Goal: Task Accomplishment & Management: Manage account settings

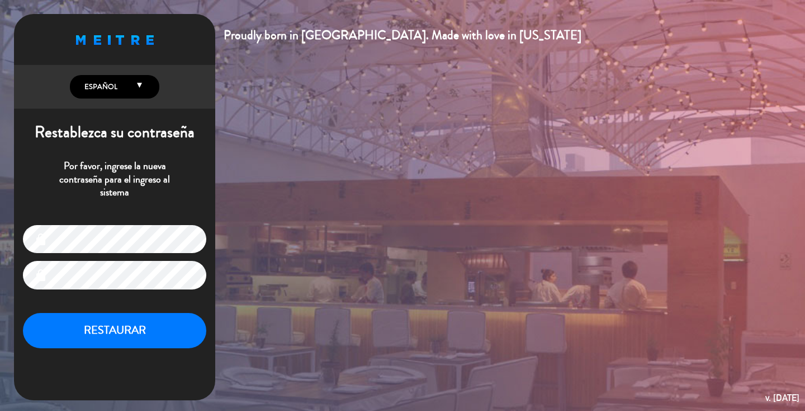
click at [188, 177] on p "Por favor, ingrese la nueva contraseña para el ingreso al sistema" at bounding box center [114, 178] width 183 height 39
click at [120, 341] on button "RESTAURAR" at bounding box center [114, 330] width 183 height 35
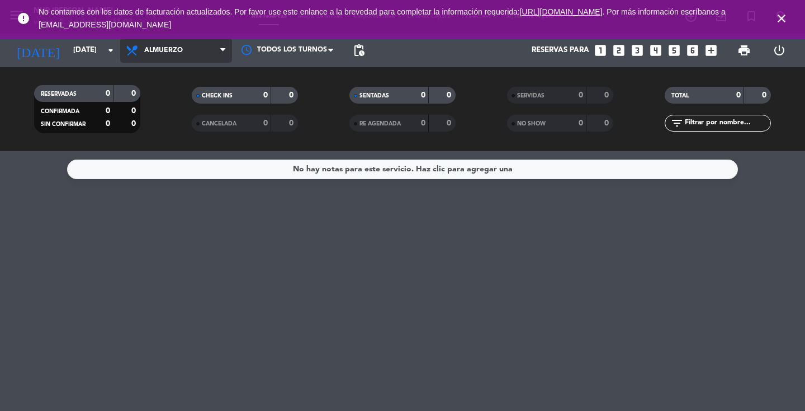
click at [125, 54] on icon at bounding box center [133, 50] width 16 height 13
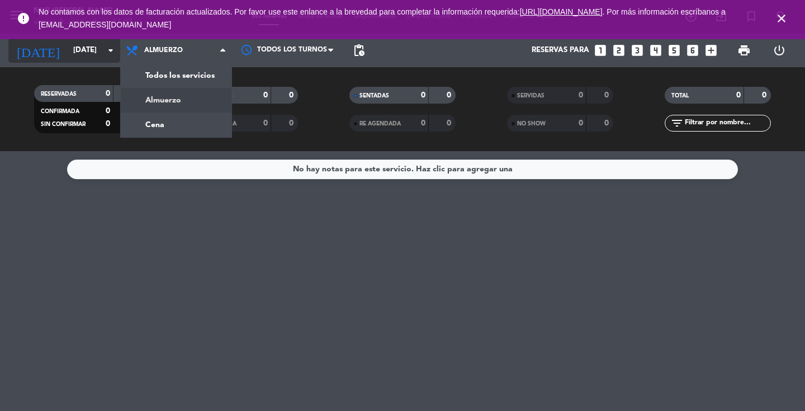
click at [109, 53] on icon "arrow_drop_down" at bounding box center [110, 50] width 13 height 13
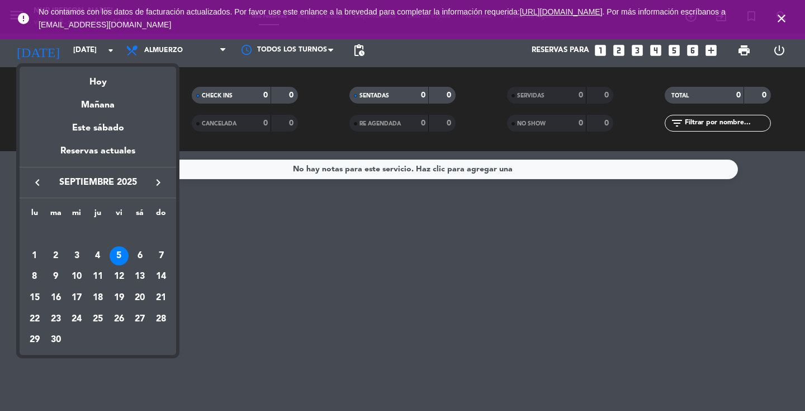
click at [122, 257] on div "5" at bounding box center [119, 255] width 19 height 19
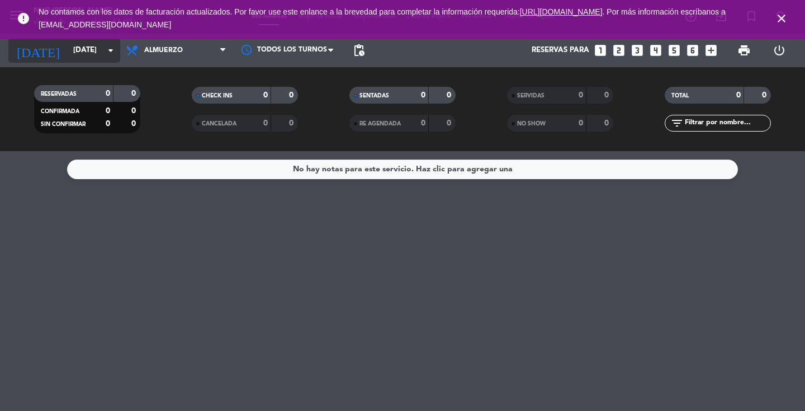
click at [97, 56] on input "[DATE]" at bounding box center [117, 50] width 98 height 20
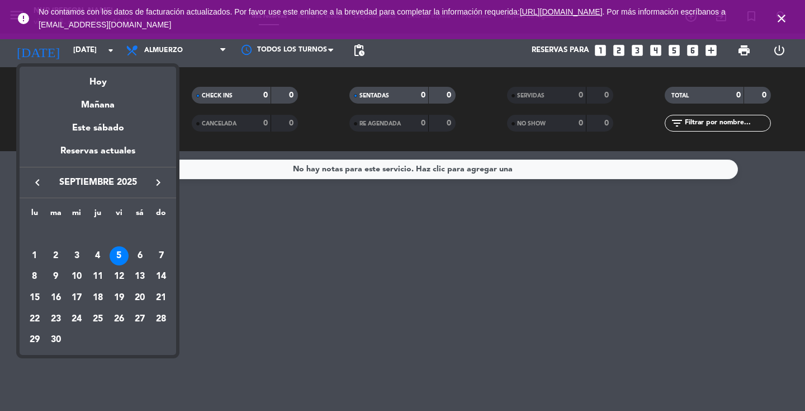
click at [281, 243] on div at bounding box center [402, 205] width 805 height 411
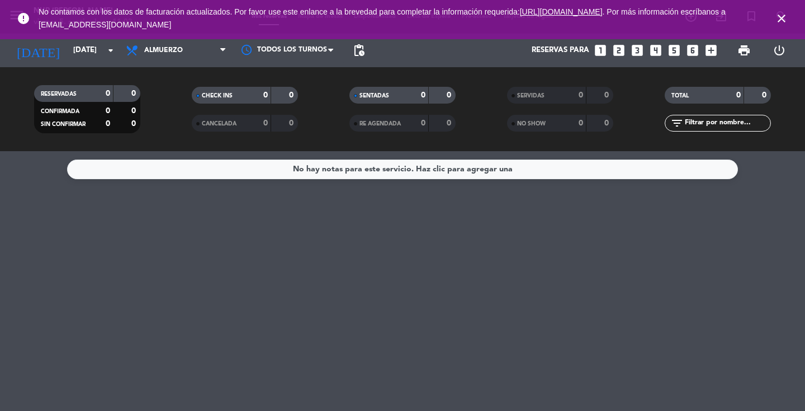
click at [780, 18] on icon "close" at bounding box center [781, 18] width 13 height 13
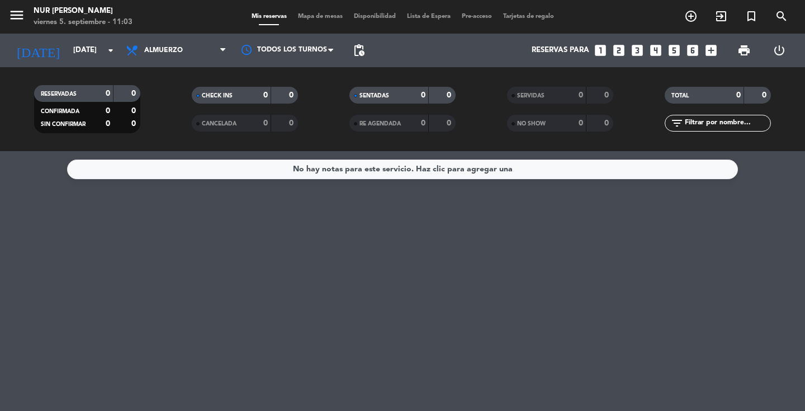
click at [390, 17] on span "Disponibilidad" at bounding box center [374, 16] width 53 height 6
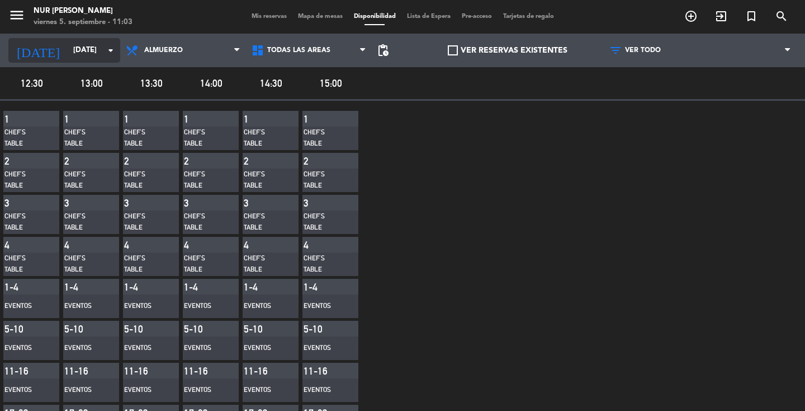
click at [111, 53] on icon "arrow_drop_down" at bounding box center [110, 50] width 13 height 13
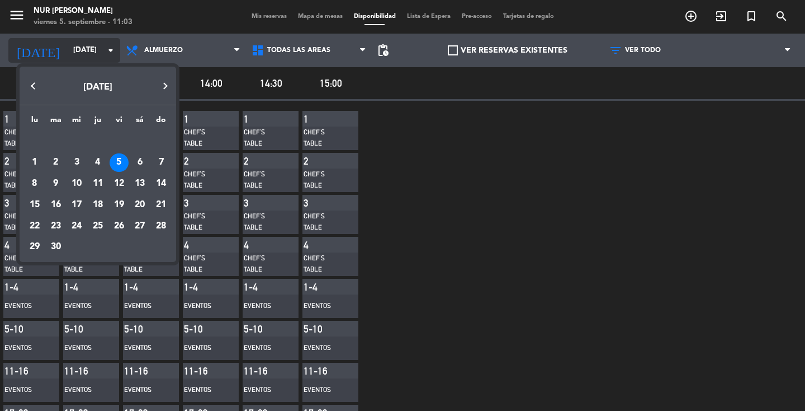
click at [111, 53] on div at bounding box center [402, 205] width 805 height 411
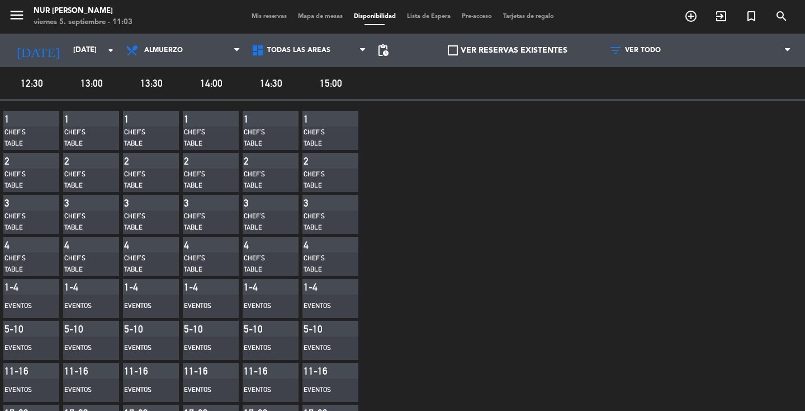
click at [390, 53] on span "pending_actions" at bounding box center [383, 50] width 22 height 22
click at [34, 130] on div "CHEF'S TABLE" at bounding box center [23, 138] width 39 height 22
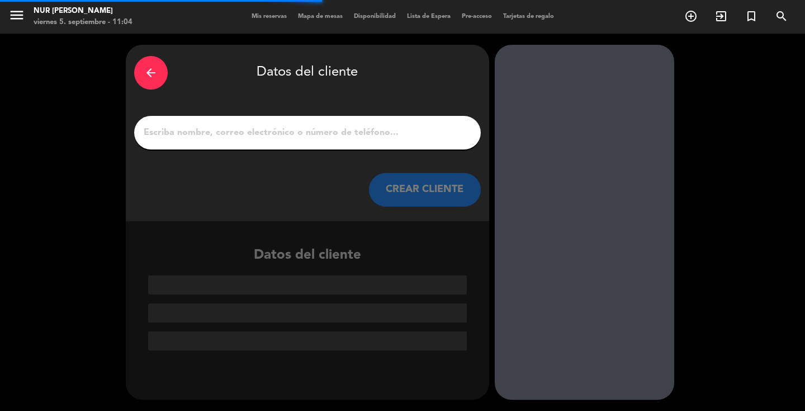
click at [157, 82] on div "arrow_back" at bounding box center [151, 73] width 34 height 34
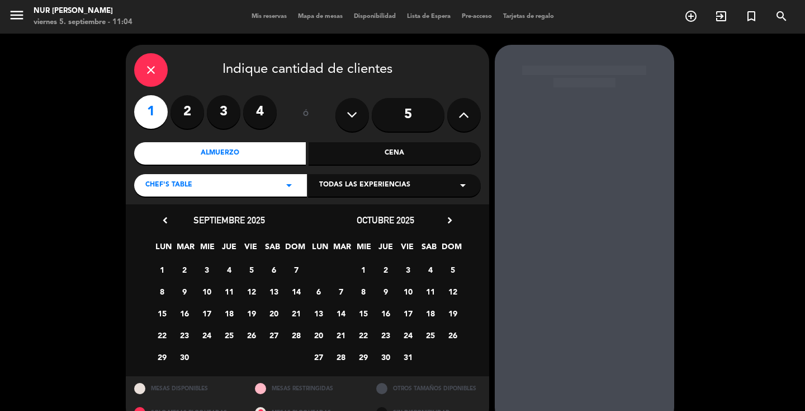
click at [147, 69] on icon "close" at bounding box center [150, 69] width 13 height 13
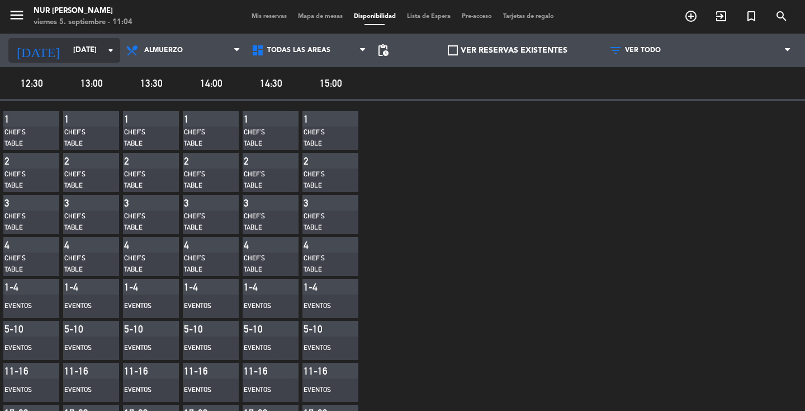
click at [98, 43] on input "[DATE]" at bounding box center [117, 50] width 98 height 20
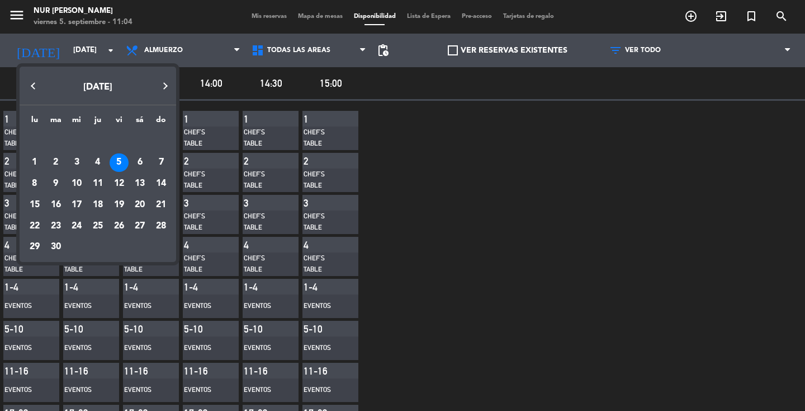
click at [100, 49] on div at bounding box center [402, 205] width 805 height 411
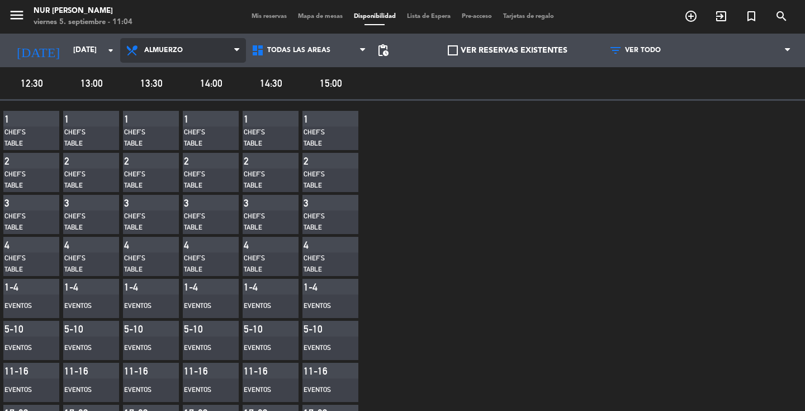
click at [177, 53] on span "Almuerzo" at bounding box center [163, 50] width 39 height 8
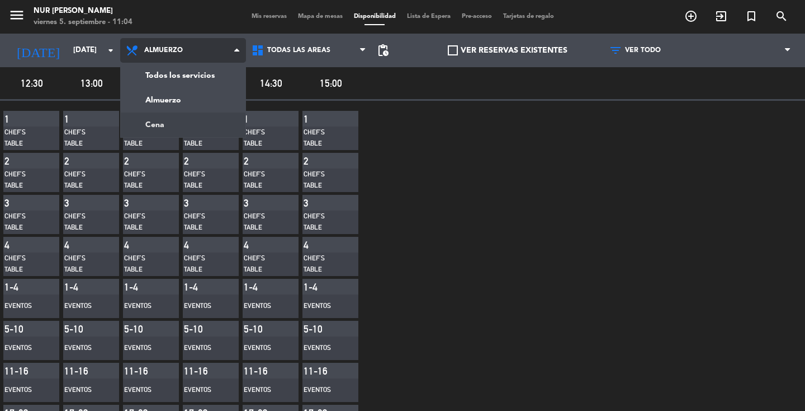
click at [171, 119] on main "menu NUR [PERSON_NAME][DATE] 5. septiembre - 11:04 Mis reservas Mapa de mesas D…" at bounding box center [402, 205] width 805 height 411
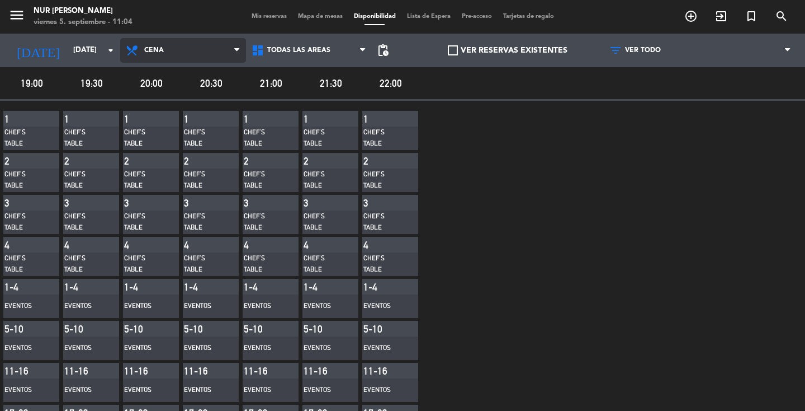
click at [188, 46] on span "Cena" at bounding box center [183, 50] width 126 height 25
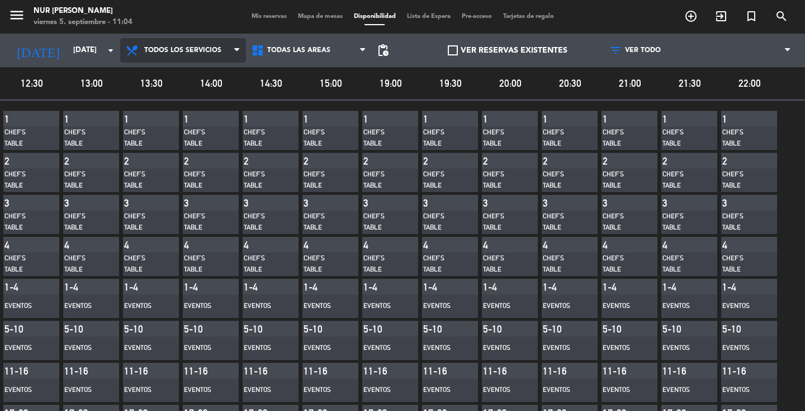
click at [186, 70] on main "menu NUR [PERSON_NAME][DATE] 5. septiembre - 11:04 Mis reservas Mapa de mesas D…" at bounding box center [402, 205] width 805 height 411
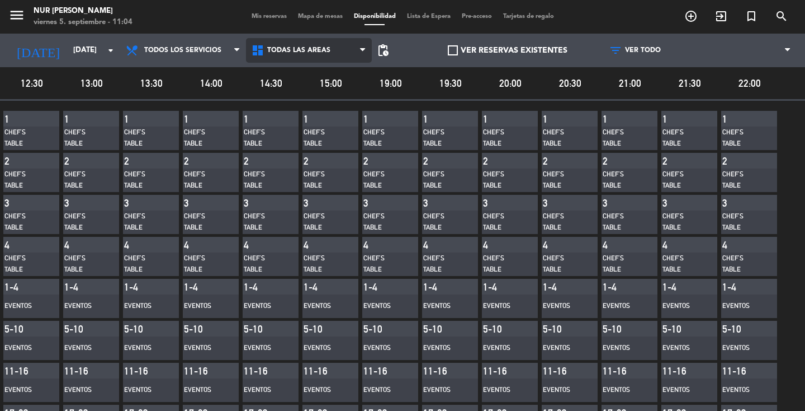
click at [344, 56] on span "Todas las áreas" at bounding box center [309, 50] width 126 height 25
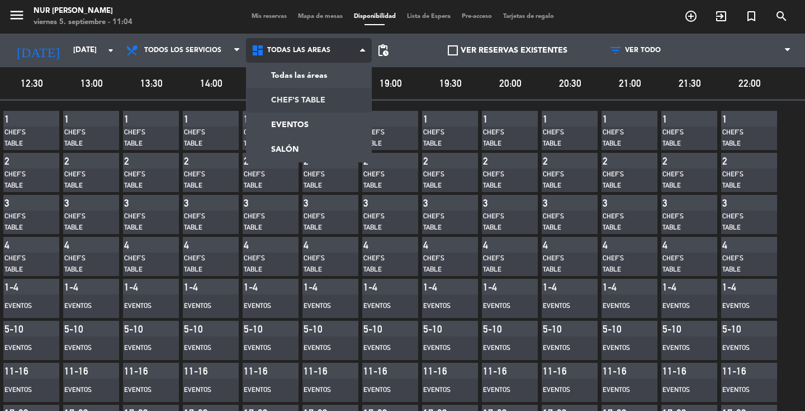
click at [305, 105] on main "menu NUR [PERSON_NAME][DATE] 5. septiembre - 11:04 Mis reservas Mapa de mesas D…" at bounding box center [402, 205] width 805 height 411
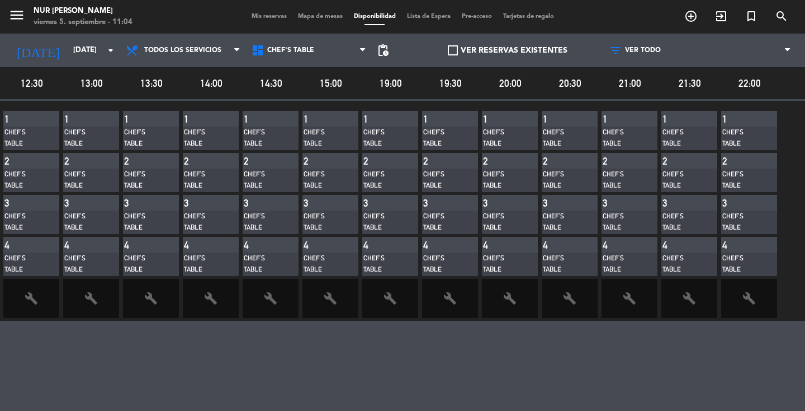
click at [26, 130] on div "CHEF'S TABLE" at bounding box center [23, 138] width 39 height 22
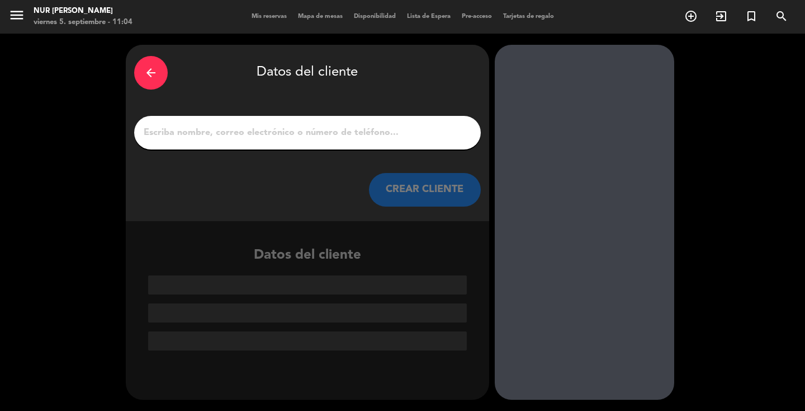
click at [152, 82] on div "arrow_back" at bounding box center [151, 73] width 34 height 34
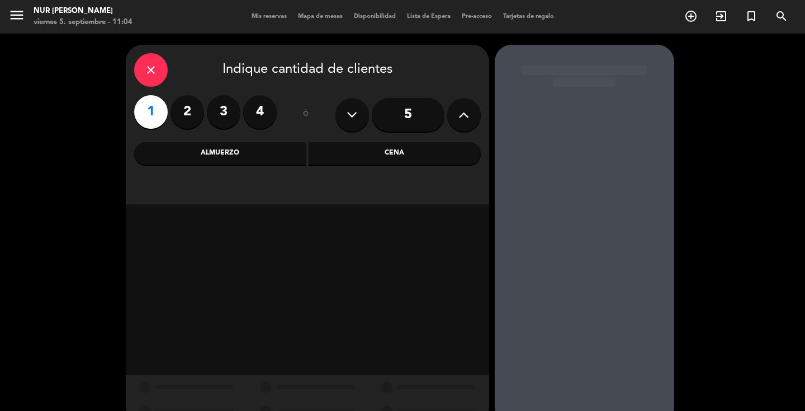
click at [150, 77] on div "close" at bounding box center [151, 70] width 34 height 34
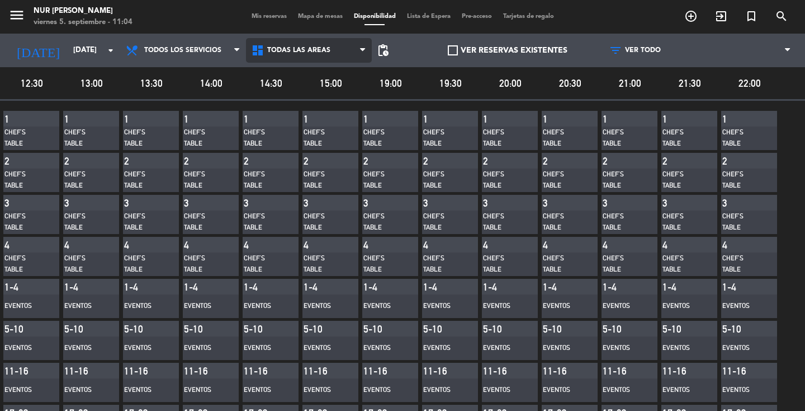
click at [270, 52] on span "Todas las áreas" at bounding box center [298, 50] width 63 height 8
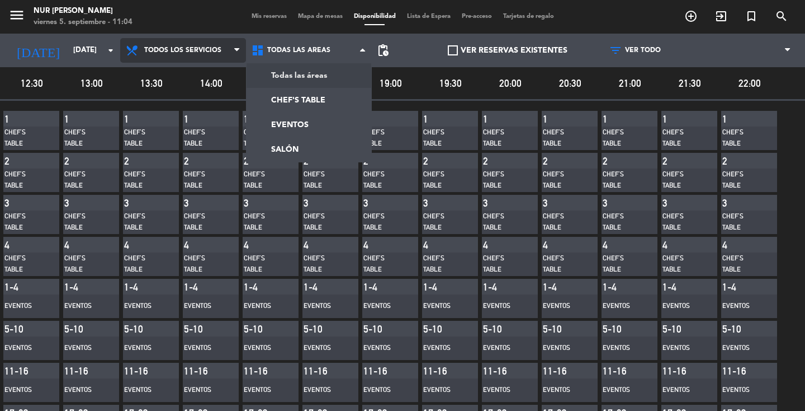
click at [227, 51] on span "Todos los servicios" at bounding box center [183, 50] width 126 height 25
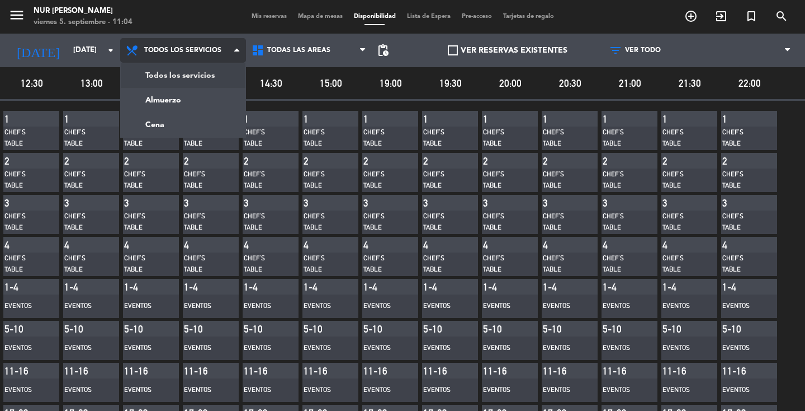
click at [202, 78] on main "menu NUR [PERSON_NAME][DATE] 5. septiembre - 11:04 Mis reservas Mapa de mesas D…" at bounding box center [402, 205] width 805 height 411
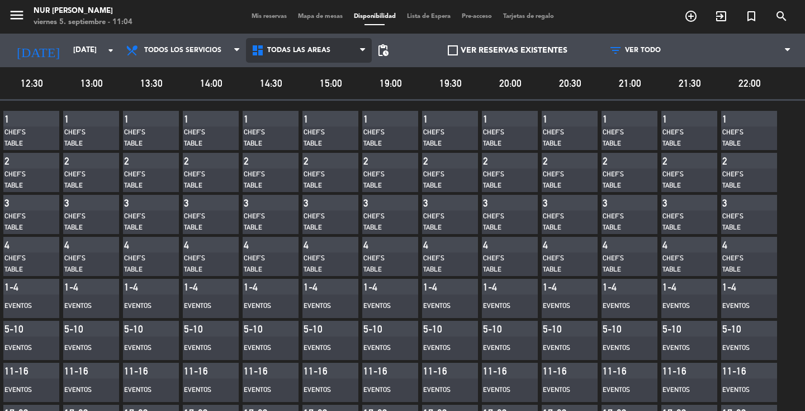
click at [315, 60] on span "Todas las áreas" at bounding box center [309, 50] width 126 height 25
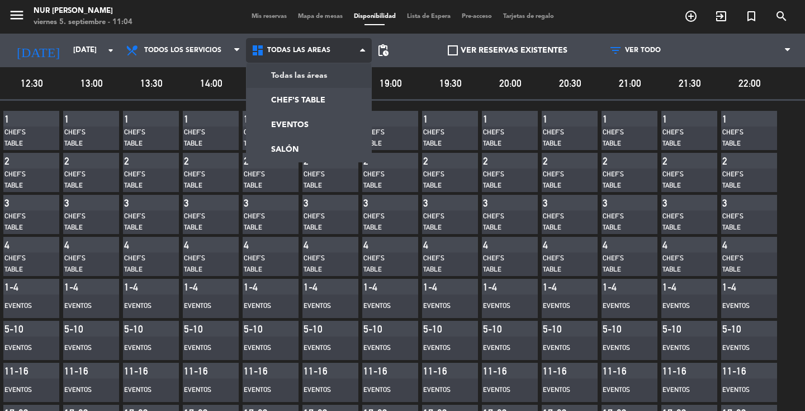
click at [309, 79] on main "menu NUR [PERSON_NAME][DATE] 5. septiembre - 11:04 Mis reservas Mapa de mesas D…" at bounding box center [402, 205] width 805 height 411
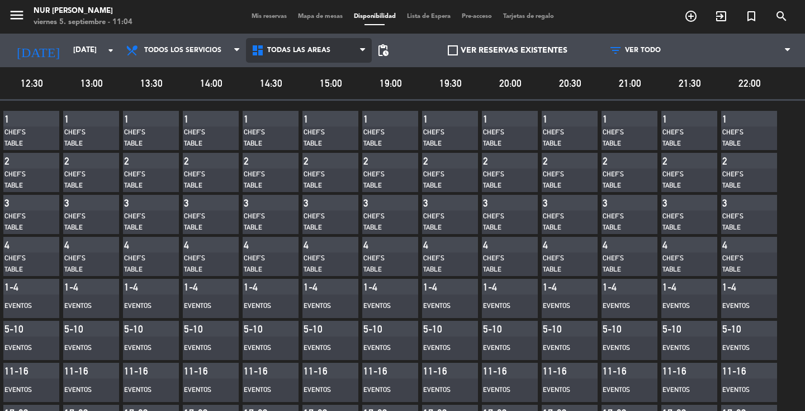
click at [340, 46] on span "Todas las áreas" at bounding box center [309, 50] width 126 height 25
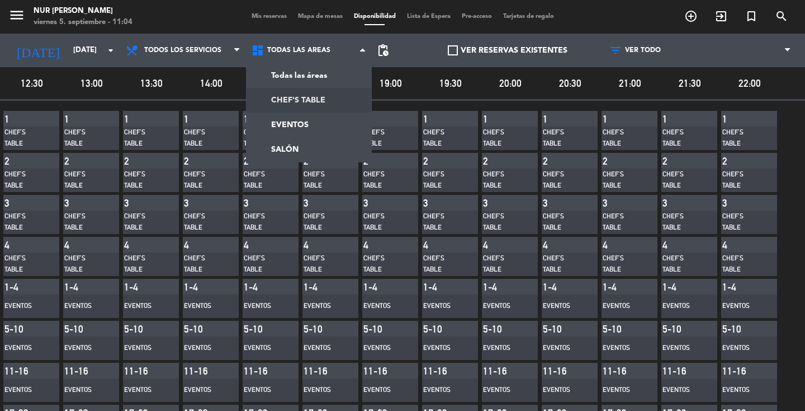
click at [323, 103] on main "menu NUR [PERSON_NAME][DATE] 5. septiembre - 11:04 Mis reservas Mapa de mesas D…" at bounding box center [402, 205] width 805 height 411
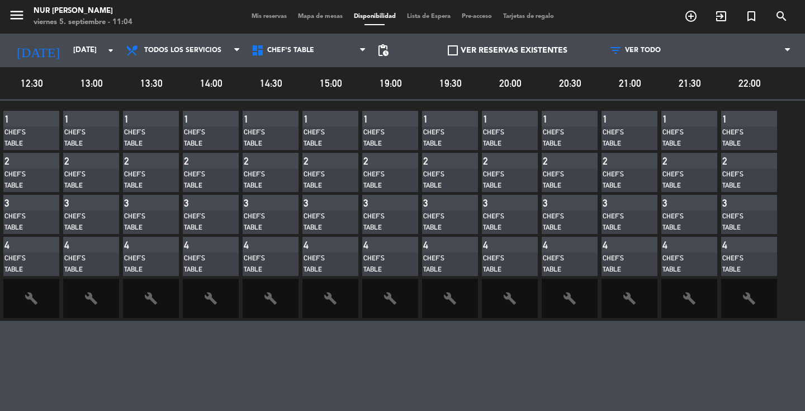
click at [45, 296] on span "build" at bounding box center [31, 298] width 56 height 39
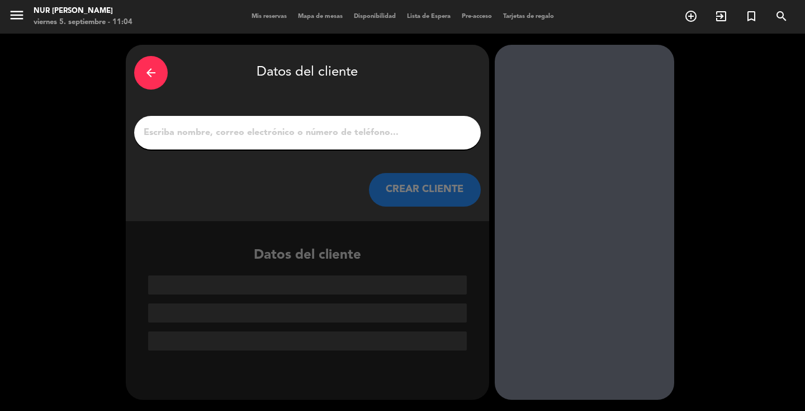
click at [153, 78] on icon "arrow_back" at bounding box center [150, 72] width 13 height 13
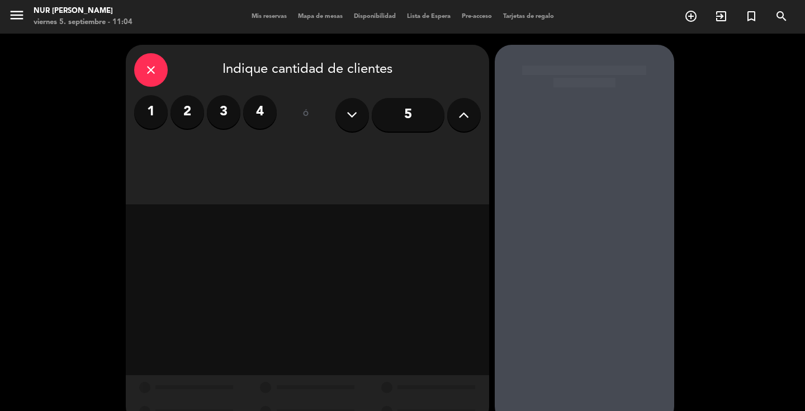
click at [154, 65] on icon "close" at bounding box center [150, 69] width 13 height 13
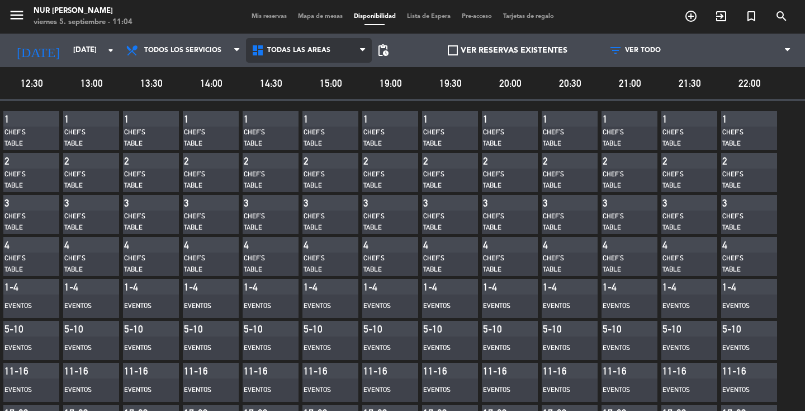
click at [325, 57] on span "Todas las áreas" at bounding box center [309, 50] width 126 height 25
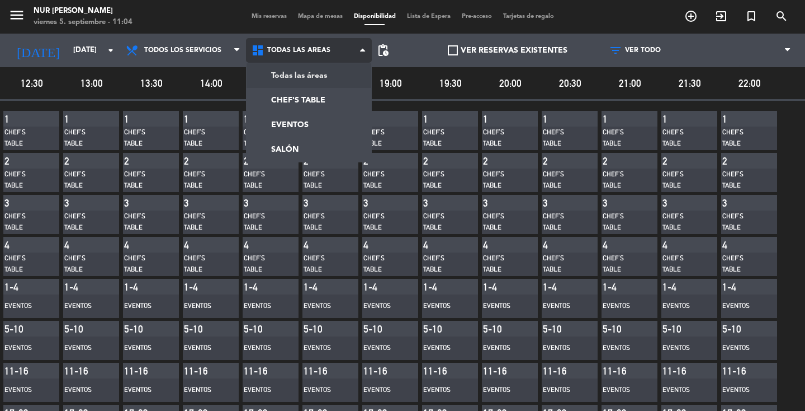
click at [316, 77] on main "menu NUR [PERSON_NAME][DATE] 5. septiembre - 11:04 Mis reservas Mapa de mesas D…" at bounding box center [402, 205] width 805 height 411
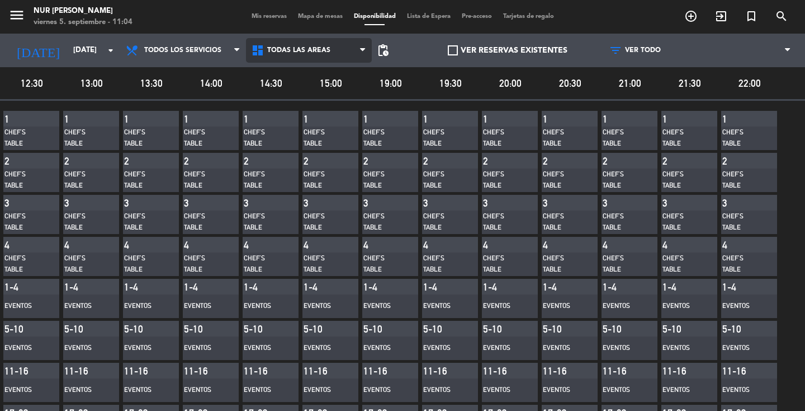
click at [319, 49] on span "Todas las áreas" at bounding box center [298, 50] width 63 height 8
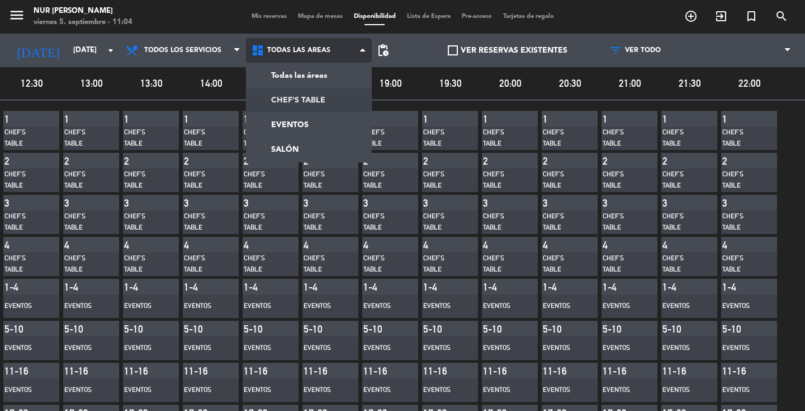
click at [301, 95] on main "menu NUR [PERSON_NAME][DATE] 5. septiembre - 11:04 Mis reservas Mapa de mesas D…" at bounding box center [402, 205] width 805 height 411
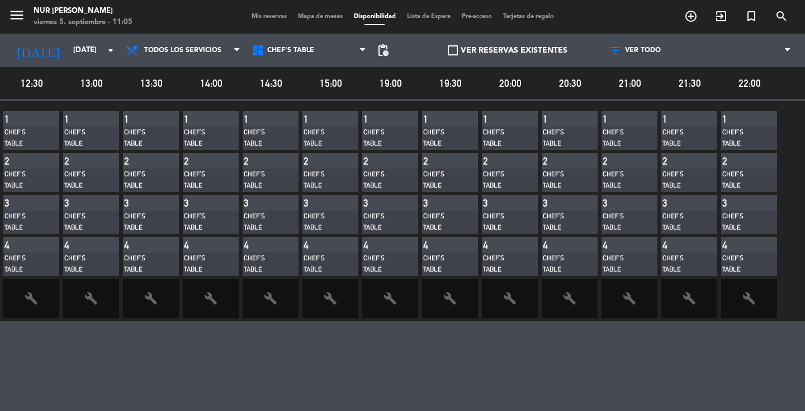
click at [450, 51] on span at bounding box center [453, 50] width 10 height 10
click at [508, 50] on input "VER RESERVAS EXISTENTES" at bounding box center [508, 50] width 0 height 0
click at [35, 296] on icon "build" at bounding box center [31, 297] width 13 height 13
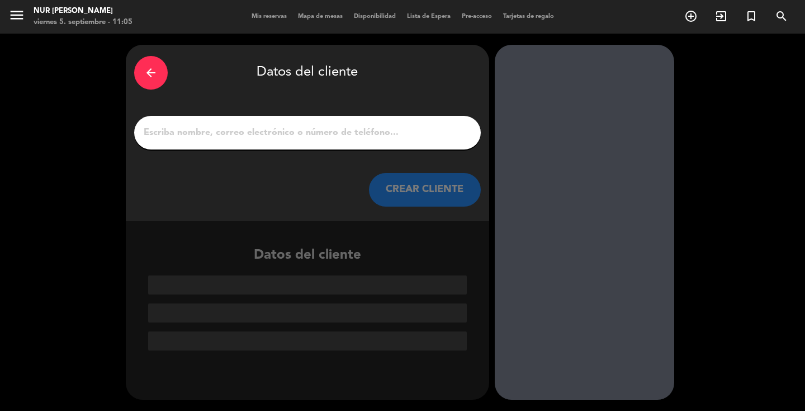
click at [156, 79] on icon "arrow_back" at bounding box center [150, 72] width 13 height 13
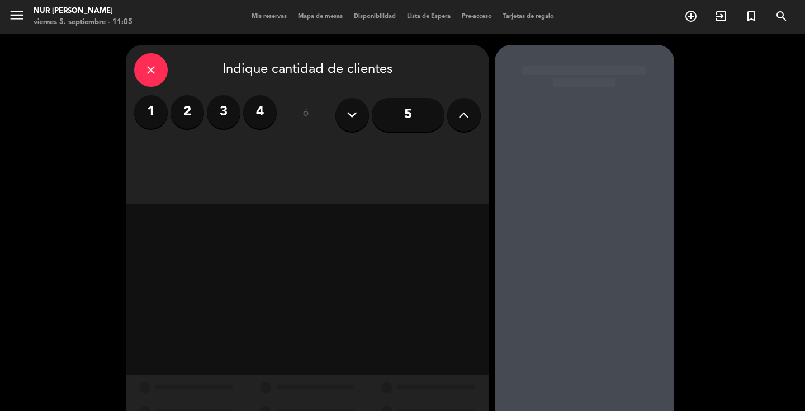
click at [145, 70] on icon "close" at bounding box center [150, 69] width 13 height 13
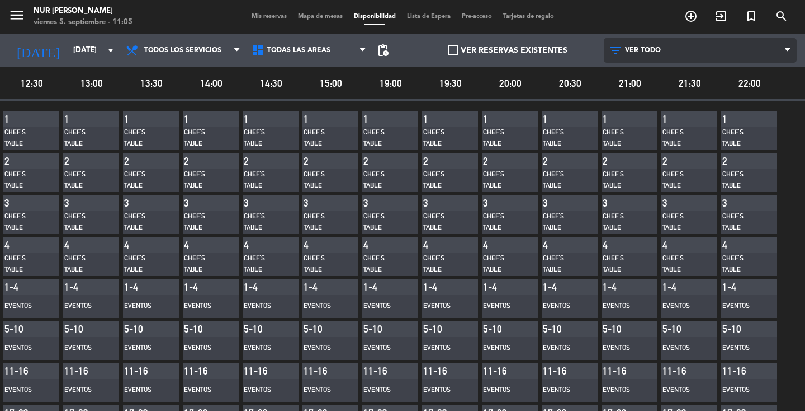
click at [784, 48] on span "VER TODO" at bounding box center [700, 50] width 193 height 25
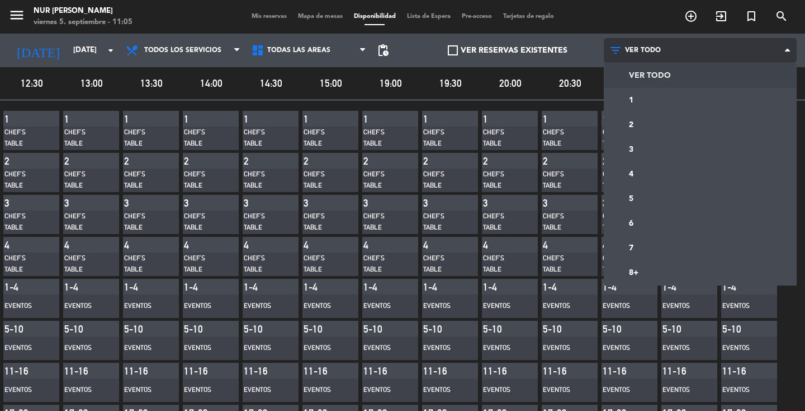
click at [784, 47] on span "VER TODO" at bounding box center [700, 50] width 193 height 25
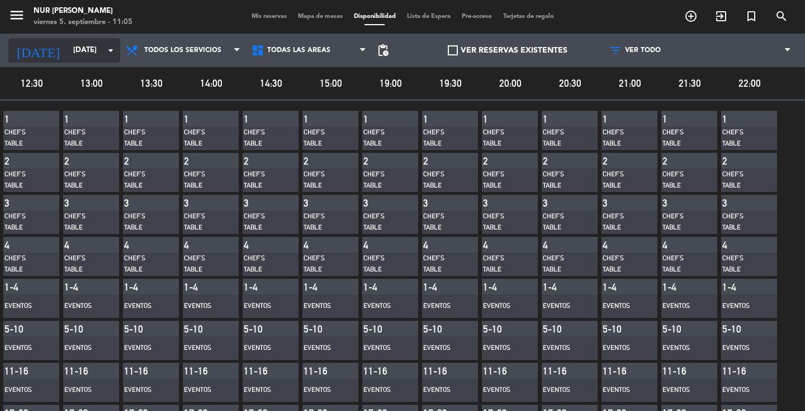
click at [114, 51] on icon "arrow_drop_down" at bounding box center [110, 50] width 13 height 13
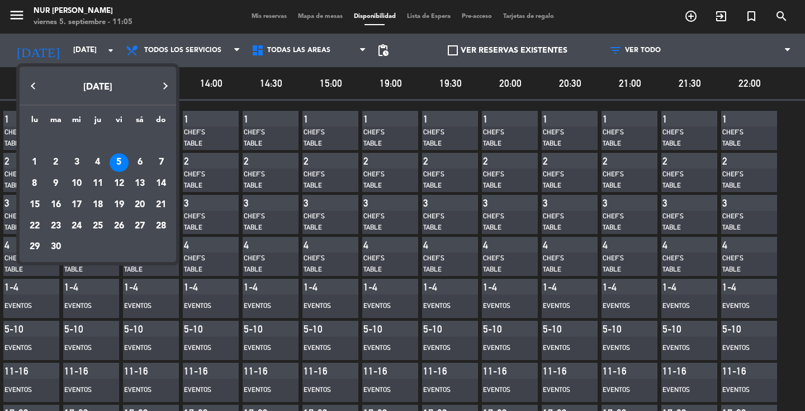
click at [169, 15] on div at bounding box center [402, 205] width 805 height 411
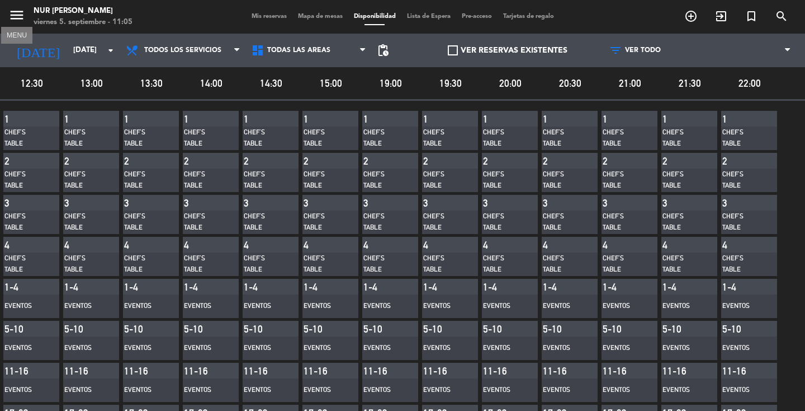
click at [16, 22] on icon "menu" at bounding box center [16, 15] width 17 height 17
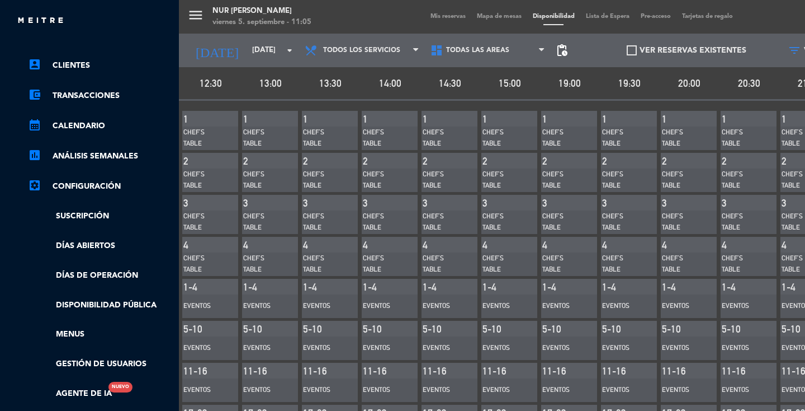
scroll to position [74, 0]
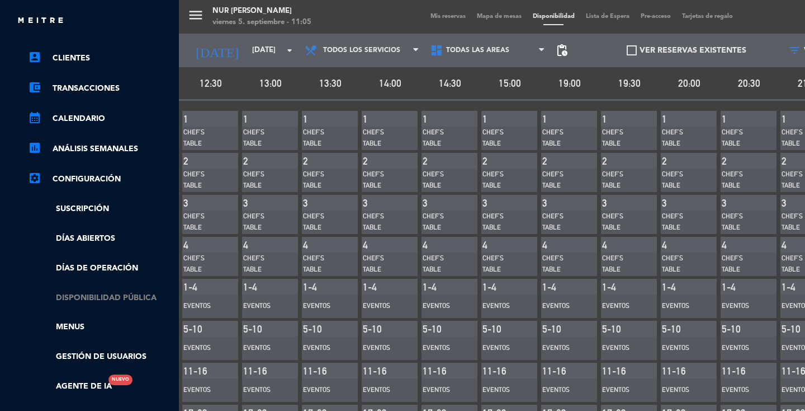
click at [107, 299] on link "Disponibilidad pública" at bounding box center [100, 297] width 145 height 13
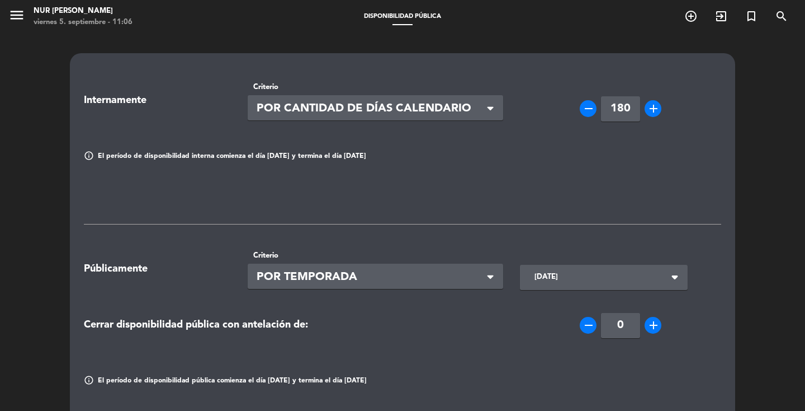
click at [19, 14] on icon "menu" at bounding box center [16, 15] width 17 height 17
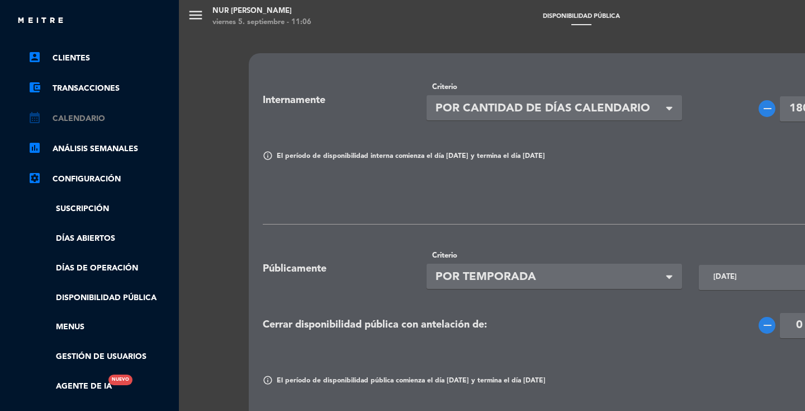
click at [101, 120] on link "calendar_month Calendario" at bounding box center [100, 118] width 145 height 13
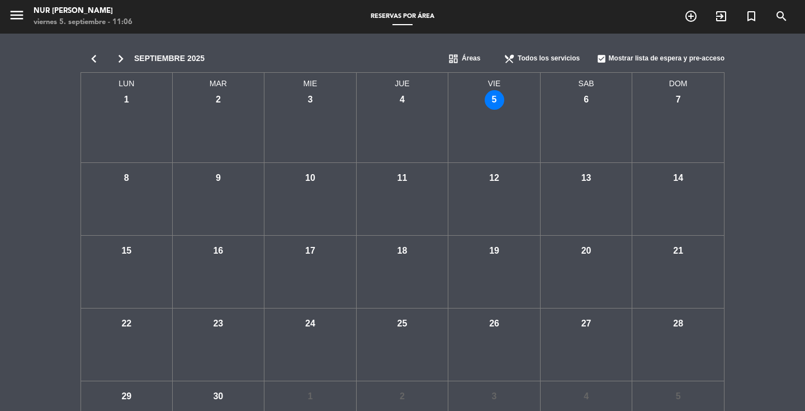
click at [493, 101] on div "vie - 5" at bounding box center [495, 100] width 20 height 20
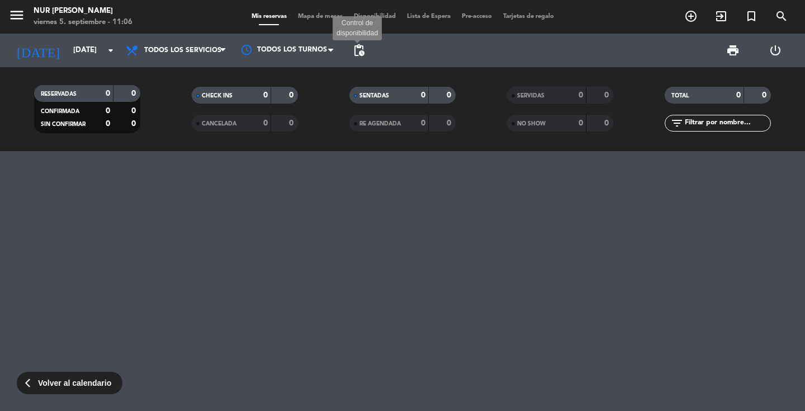
click at [364, 55] on span "pending_actions" at bounding box center [358, 50] width 13 height 13
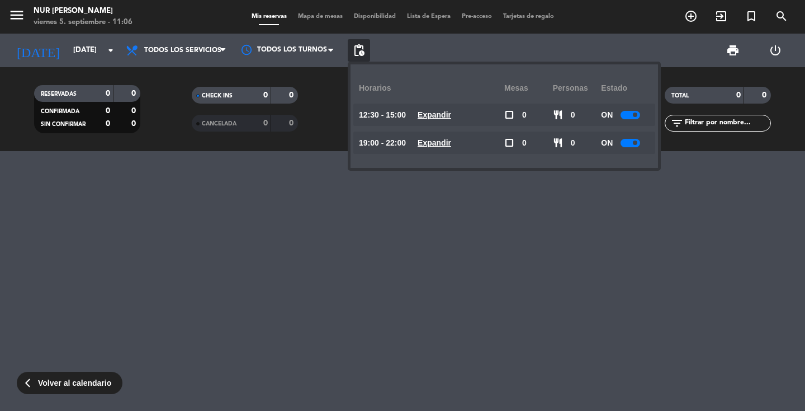
click at [630, 117] on div at bounding box center [631, 115] width 20 height 8
click at [630, 143] on div at bounding box center [631, 143] width 20 height 8
click at [630, 143] on span at bounding box center [630, 142] width 4 height 4
click at [636, 111] on div at bounding box center [635, 115] width 20 height 8
click at [636, 143] on div at bounding box center [635, 143] width 20 height 8
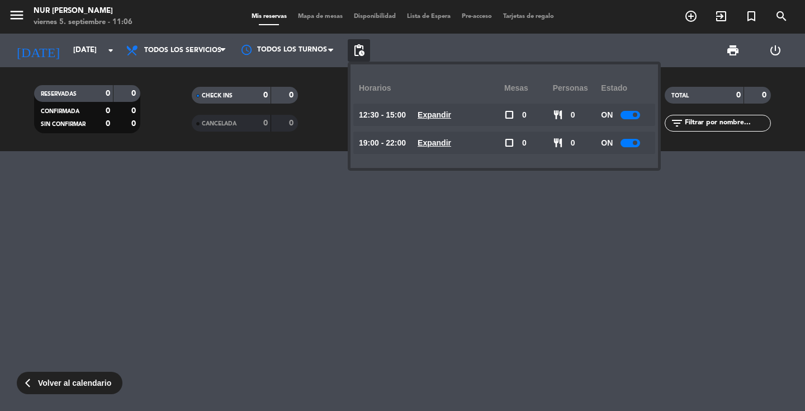
click at [614, 199] on div at bounding box center [402, 281] width 805 height 260
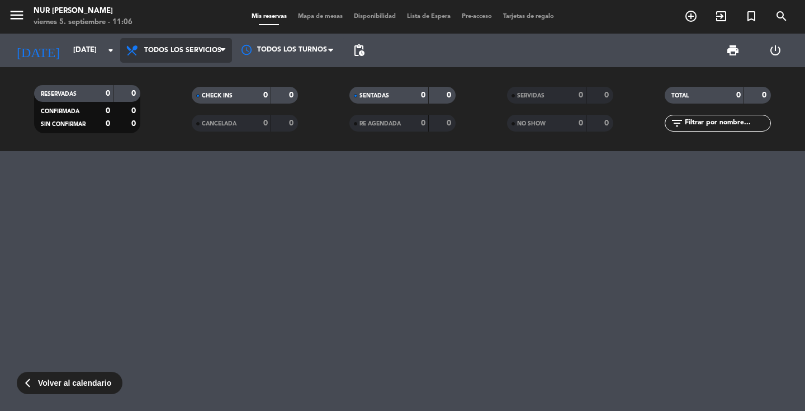
click at [218, 48] on span "Todos los servicios" at bounding box center [182, 50] width 77 height 8
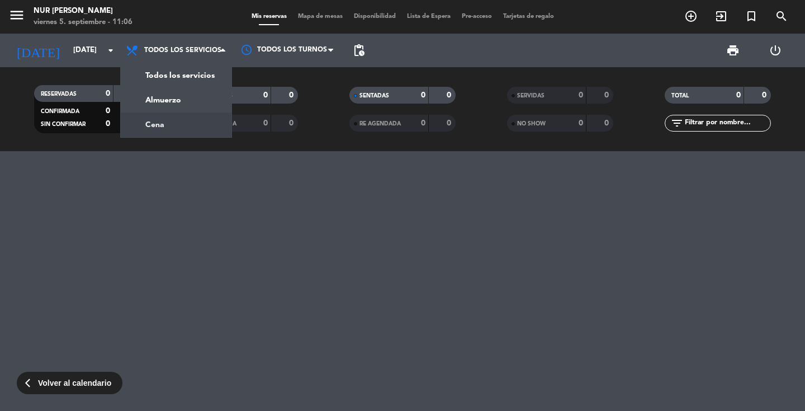
click at [171, 121] on div "menu NUR [PERSON_NAME][DATE] 5. septiembre - 11:06 Mis reservas Mapa de mesas D…" at bounding box center [402, 75] width 805 height 151
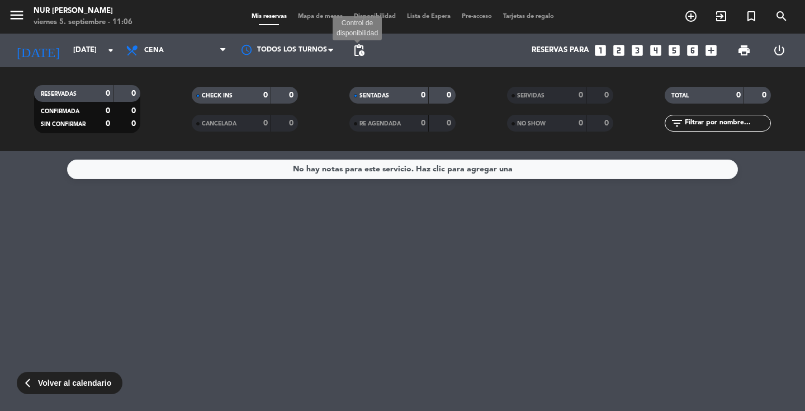
click at [360, 55] on span "pending_actions" at bounding box center [358, 50] width 13 height 13
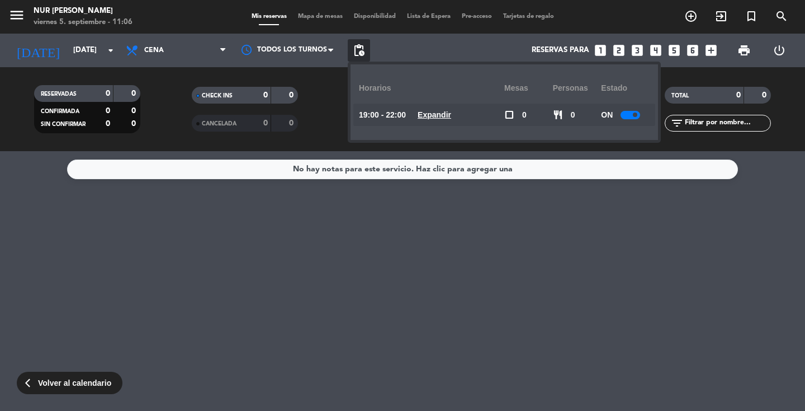
click at [436, 115] on u "Expandir" at bounding box center [435, 114] width 34 height 9
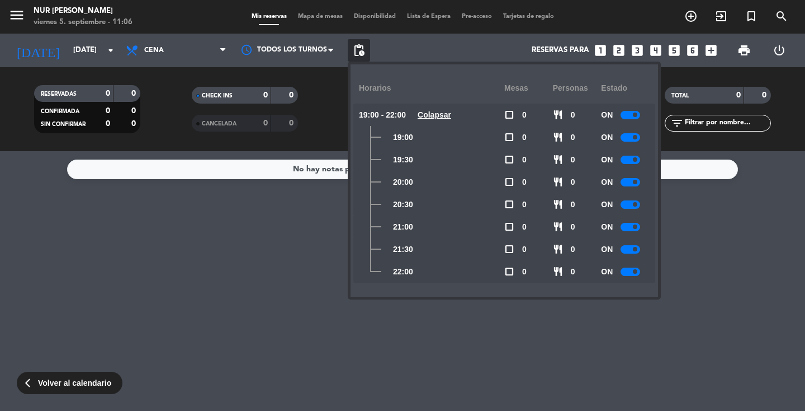
click at [436, 115] on u "Colapsar" at bounding box center [435, 114] width 34 height 9
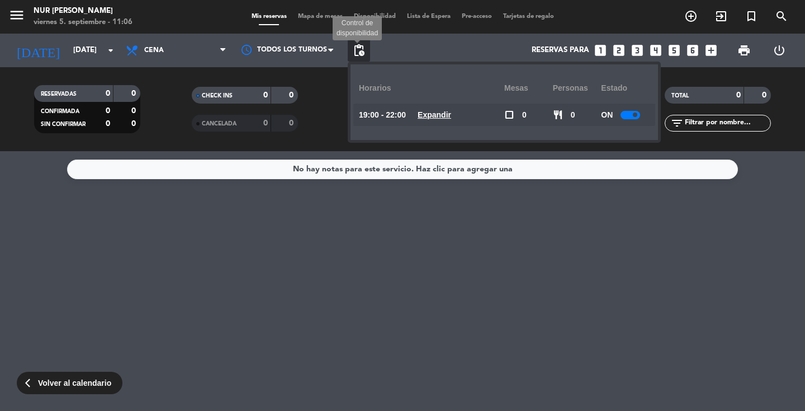
click at [360, 53] on span "pending_actions" at bounding box center [358, 50] width 13 height 13
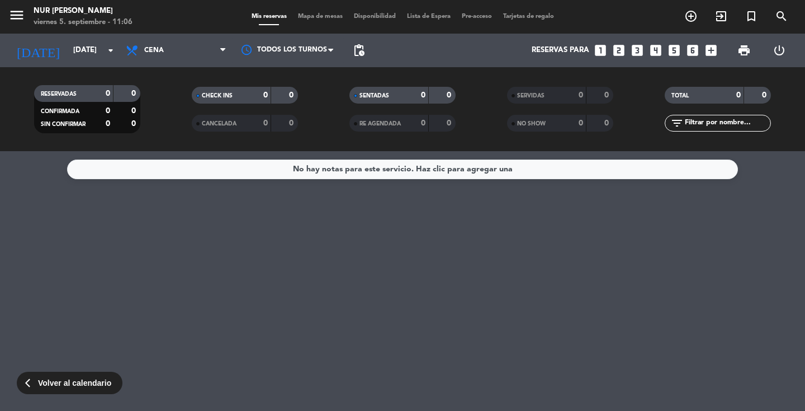
click at [241, 95] on div "CHECK INS" at bounding box center [220, 95] width 51 height 13
click at [621, 53] on icon "looks_two" at bounding box center [619, 50] width 15 height 15
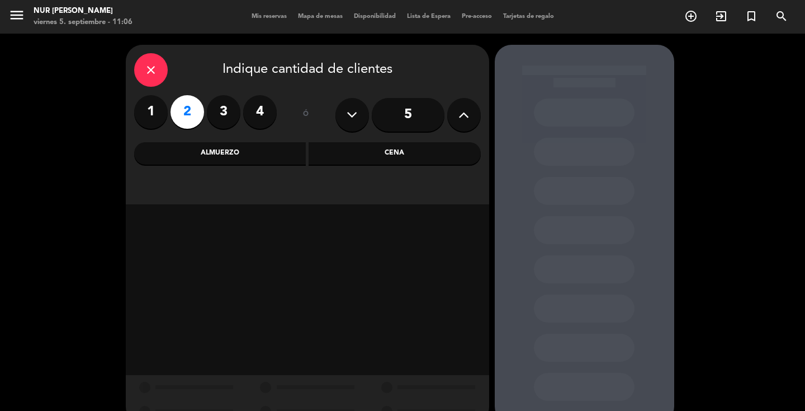
click at [162, 64] on div "close" at bounding box center [151, 70] width 34 height 34
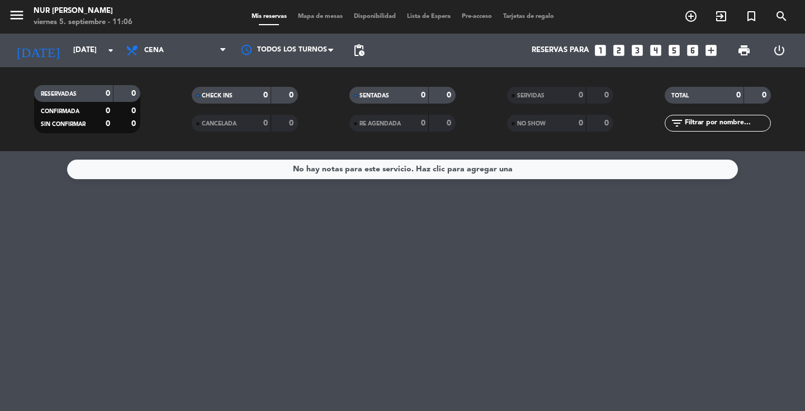
click at [383, 10] on div "menu NUR [PERSON_NAME][DATE] 5. septiembre - 11:06 Mis reservas Mapa de mesas D…" at bounding box center [402, 17] width 805 height 34
click at [383, 19] on span "Disponibilidad" at bounding box center [374, 16] width 53 height 6
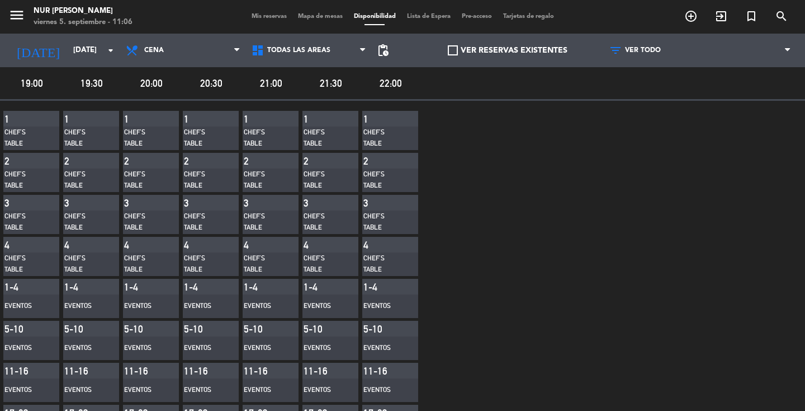
click at [26, 18] on span "menu" at bounding box center [20, 17] width 25 height 26
click at [15, 18] on icon "menu" at bounding box center [16, 15] width 17 height 17
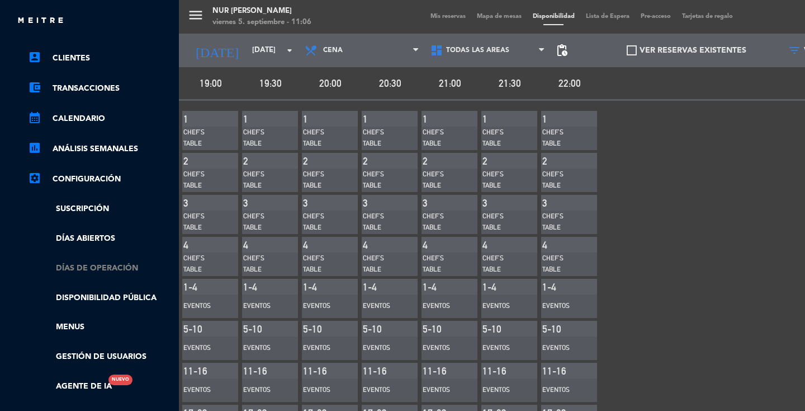
click at [126, 266] on link "Días de Operación" at bounding box center [100, 268] width 145 height 13
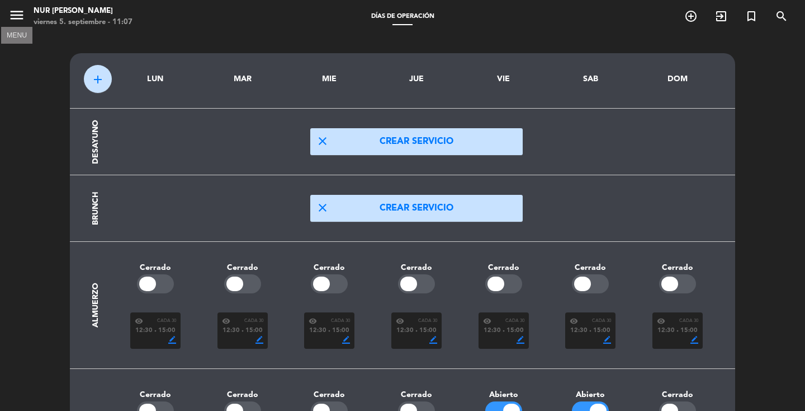
click at [16, 16] on icon "menu" at bounding box center [16, 15] width 17 height 17
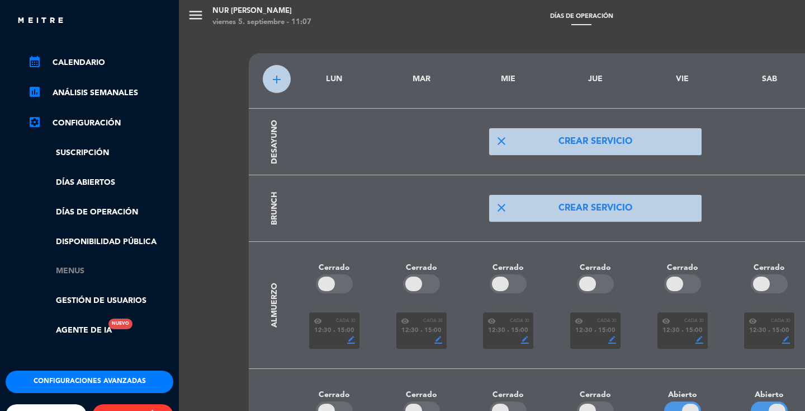
scroll to position [166, 0]
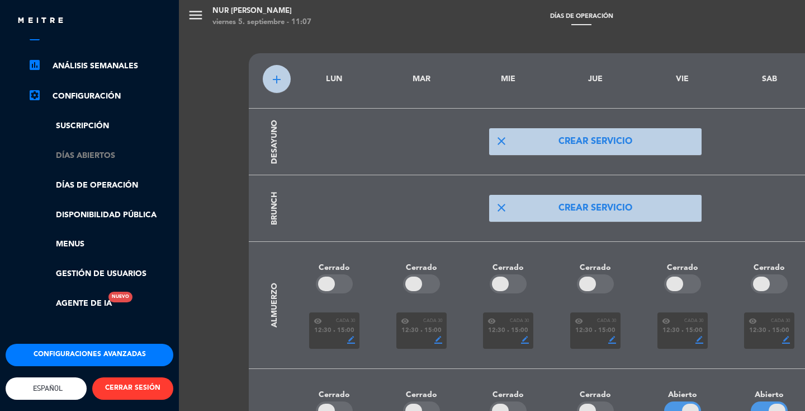
click at [101, 149] on link "Días abiertos" at bounding box center [100, 155] width 145 height 13
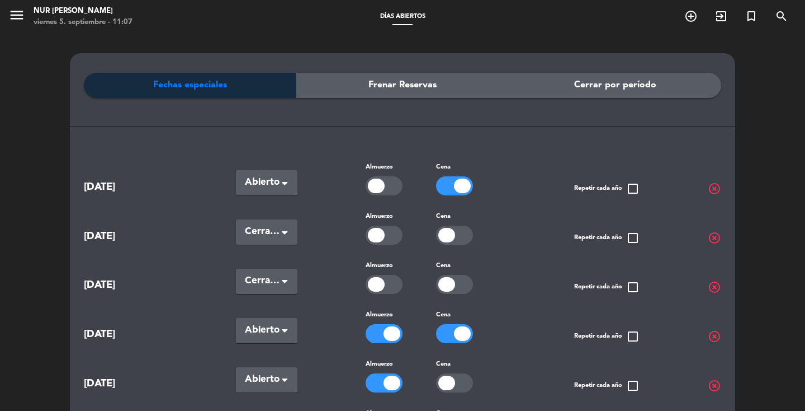
click at [380, 91] on span "Frenar Reservas" at bounding box center [403, 85] width 68 height 15
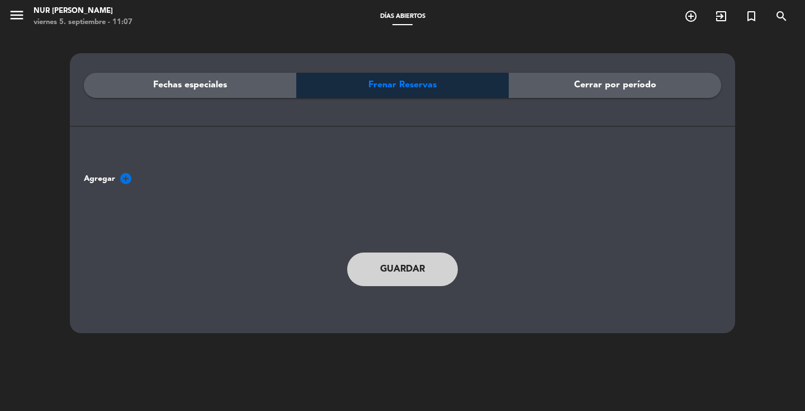
click at [253, 91] on div "Fechas especiales" at bounding box center [190, 85] width 213 height 25
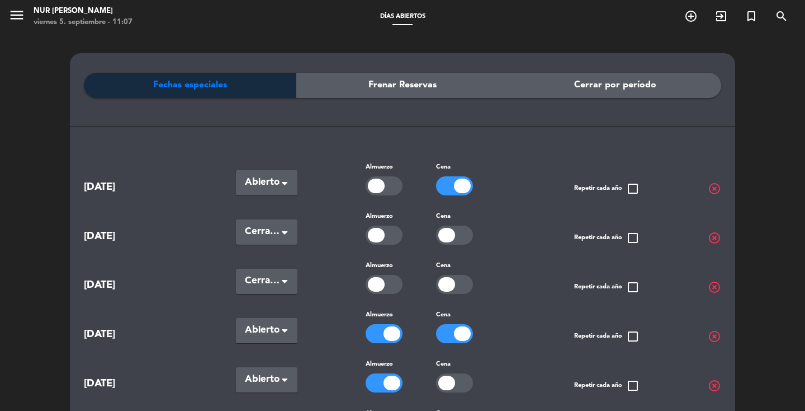
click at [610, 89] on span "Cerrar por período" at bounding box center [615, 85] width 82 height 15
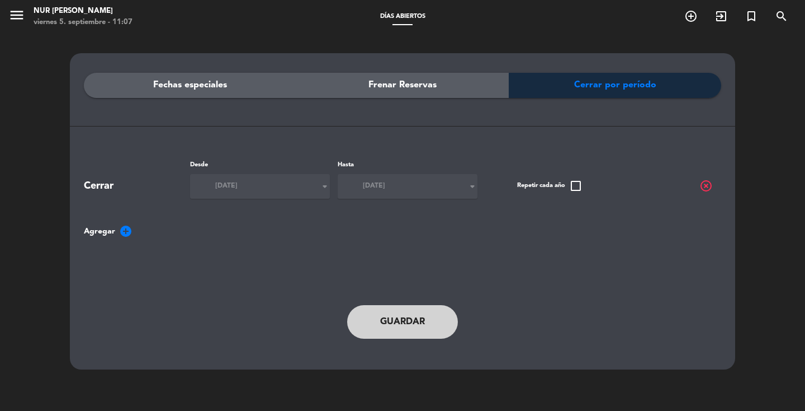
click at [317, 194] on div "[DATE] arrow_drop_down" at bounding box center [260, 186] width 140 height 25
click at [238, 184] on span "[DATE]" at bounding box center [226, 186] width 22 height 11
click at [125, 232] on span "add_circle" at bounding box center [125, 230] width 13 height 13
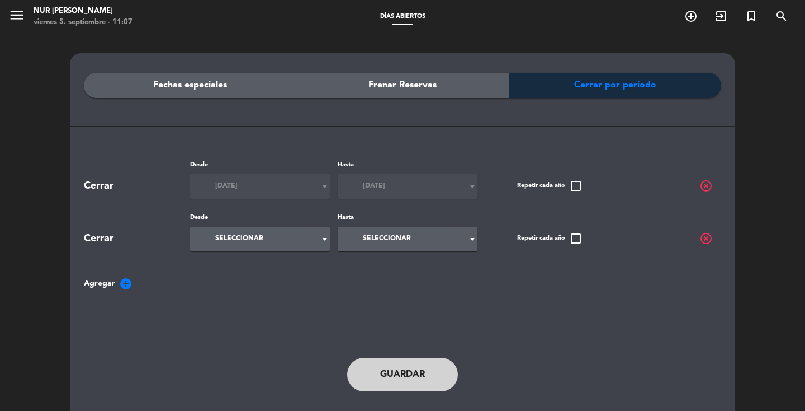
click at [258, 246] on input at bounding box center [249, 239] width 100 height 20
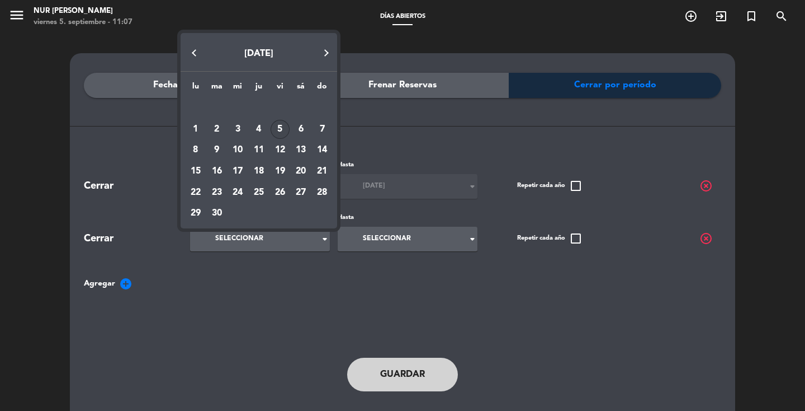
click at [282, 129] on div "5" at bounding box center [280, 129] width 19 height 19
type input "[DATE]"
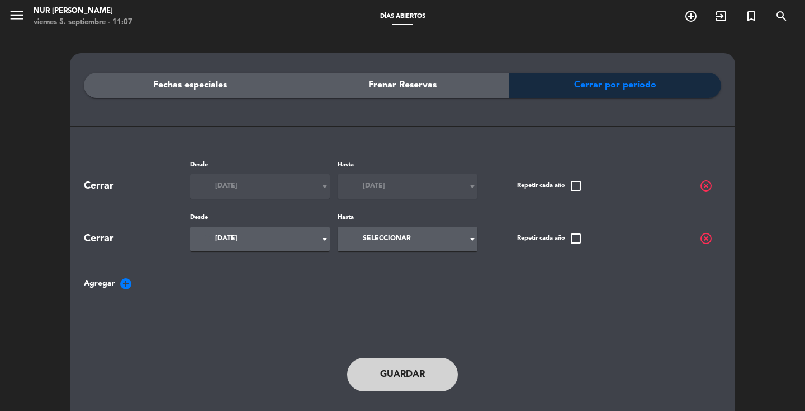
click at [374, 249] on input at bounding box center [397, 239] width 100 height 20
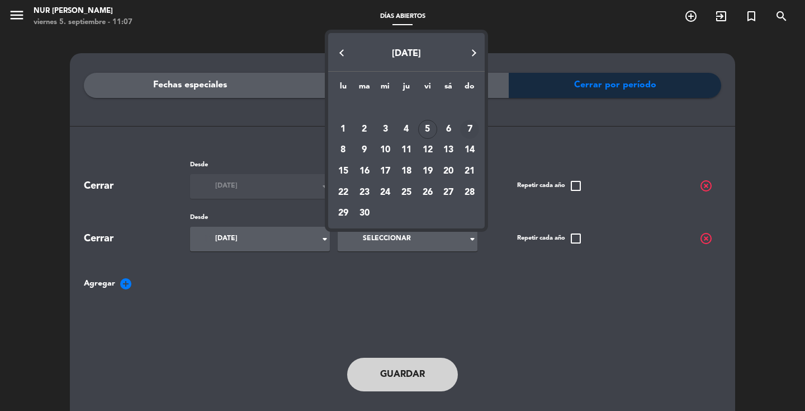
click at [473, 128] on div "7" at bounding box center [469, 129] width 19 height 19
type input "[DATE]"
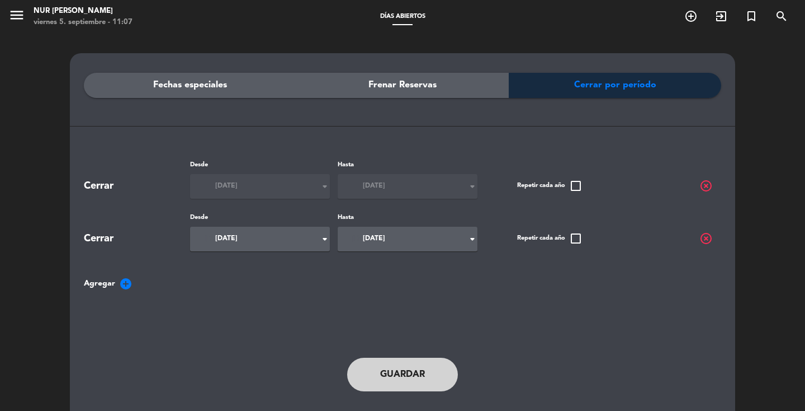
click at [431, 370] on button "Guardar" at bounding box center [402, 374] width 111 height 34
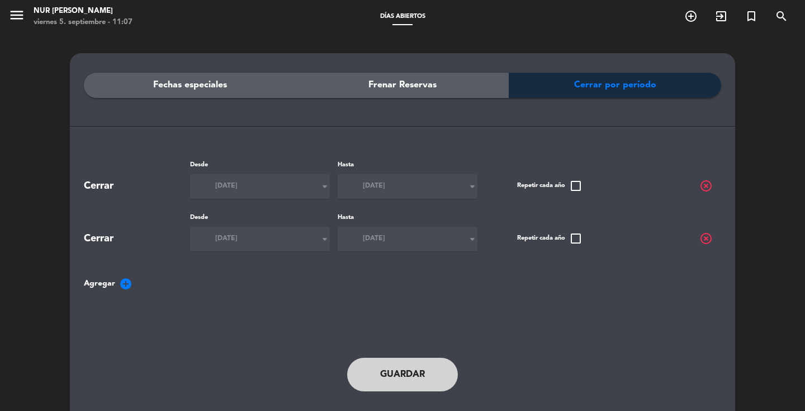
click at [125, 286] on span "add_circle" at bounding box center [125, 283] width 13 height 13
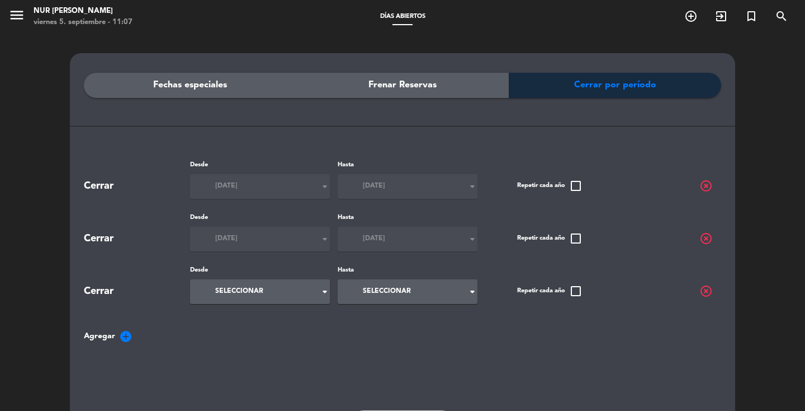
click at [312, 293] on div "Seleccionar arrow_drop_down" at bounding box center [260, 291] width 140 height 25
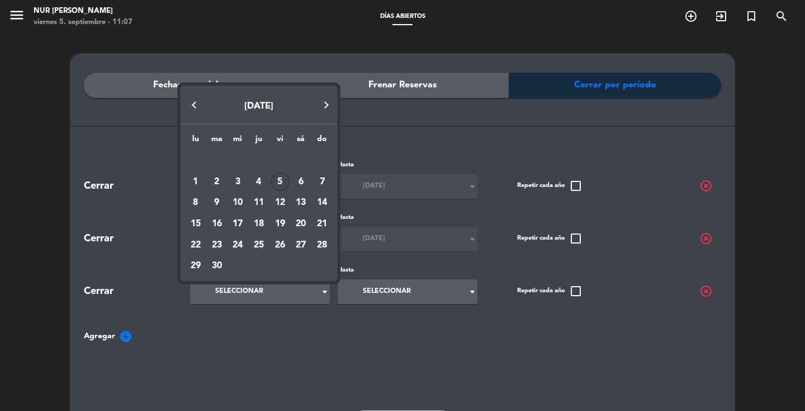
click at [324, 100] on button "Next month" at bounding box center [326, 105] width 22 height 22
click at [278, 224] on div "17" at bounding box center [280, 223] width 19 height 19
type input "[DATE]"
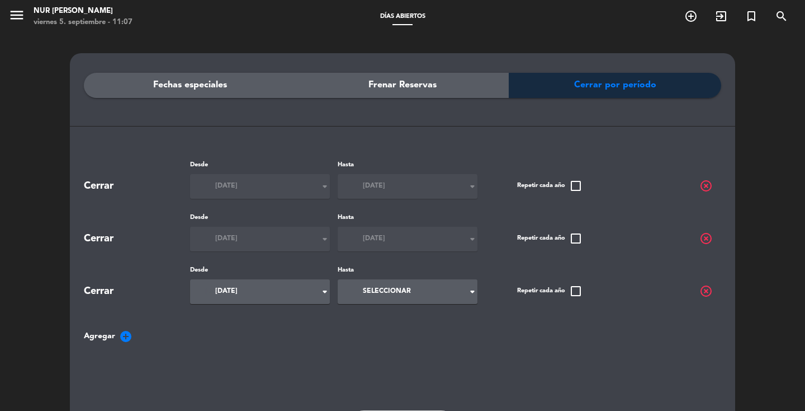
click at [403, 299] on input at bounding box center [397, 291] width 100 height 20
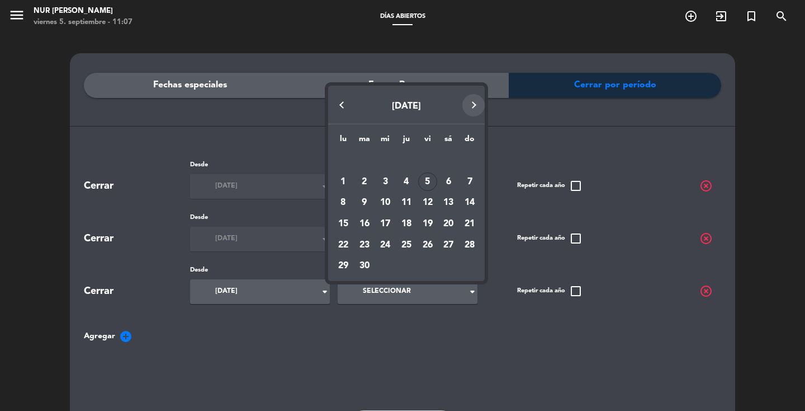
click at [477, 103] on button "Next month" at bounding box center [474, 105] width 22 height 22
click at [467, 222] on div "19" at bounding box center [469, 223] width 19 height 19
type input "[DATE]"
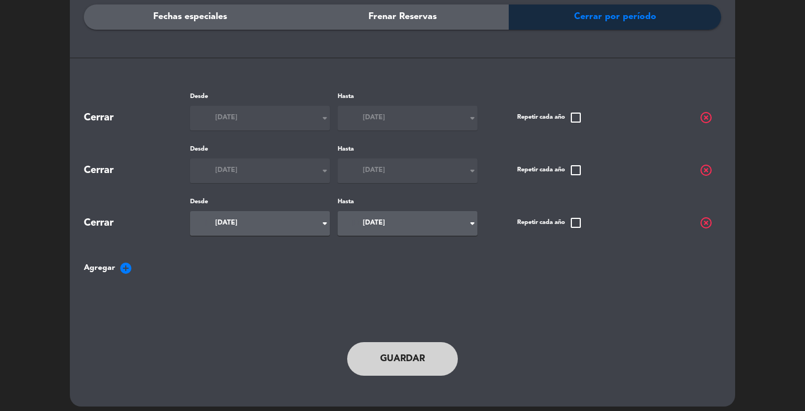
scroll to position [75, 0]
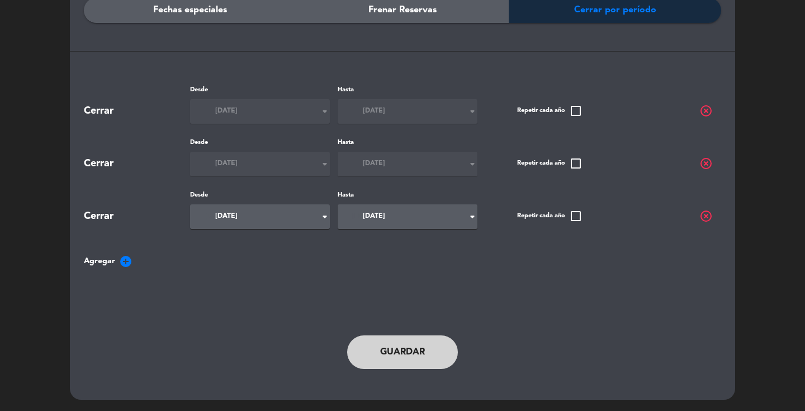
click at [429, 358] on button "Guardar" at bounding box center [402, 352] width 111 height 34
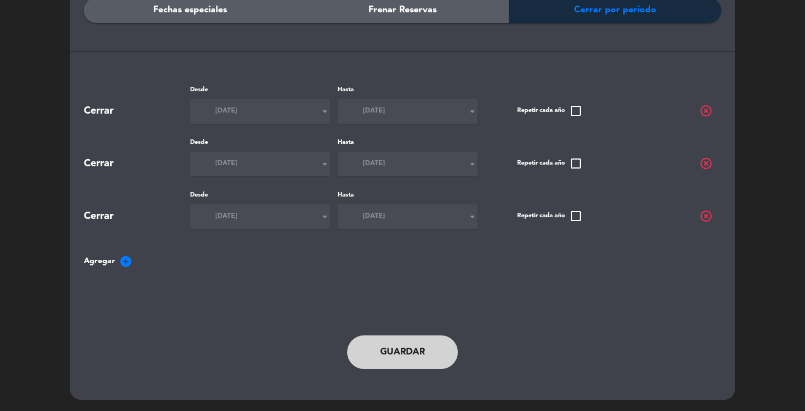
scroll to position [0, 0]
